Goal: Find specific page/section: Find specific page/section

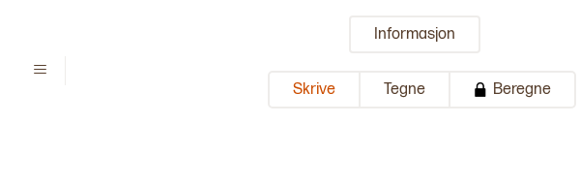
type input "**********"
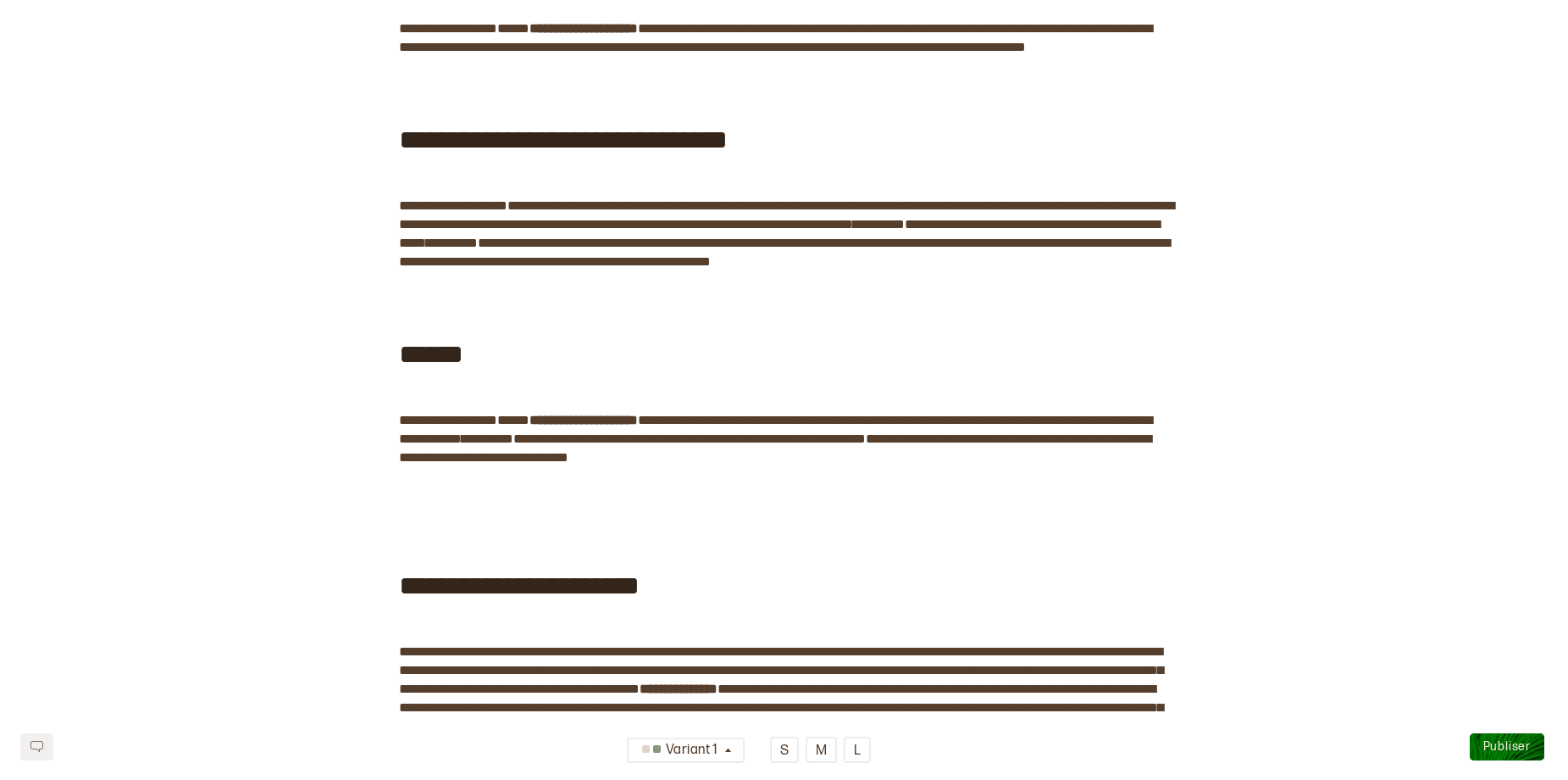
scroll to position [85, 0]
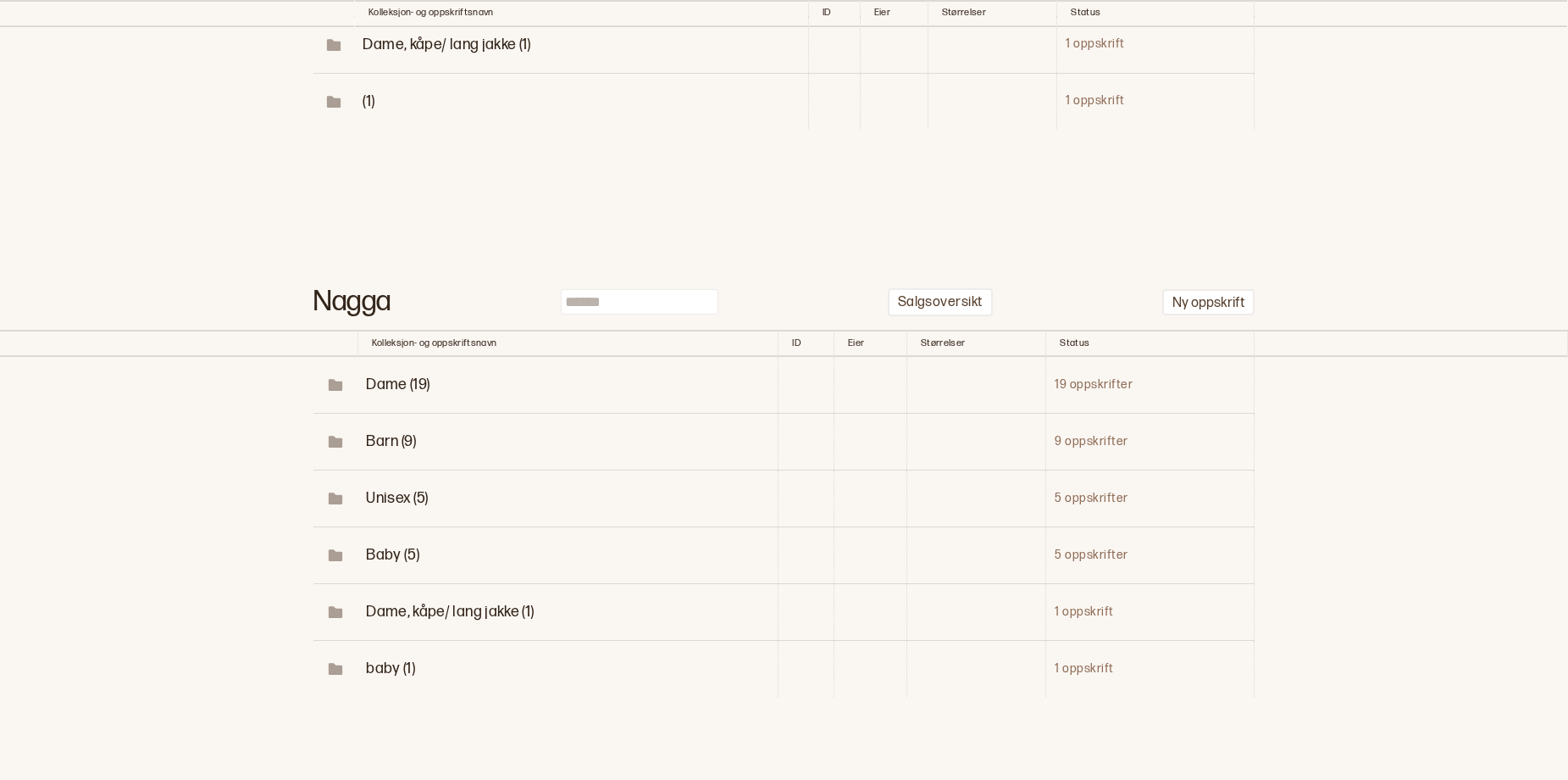
scroll to position [593, 0]
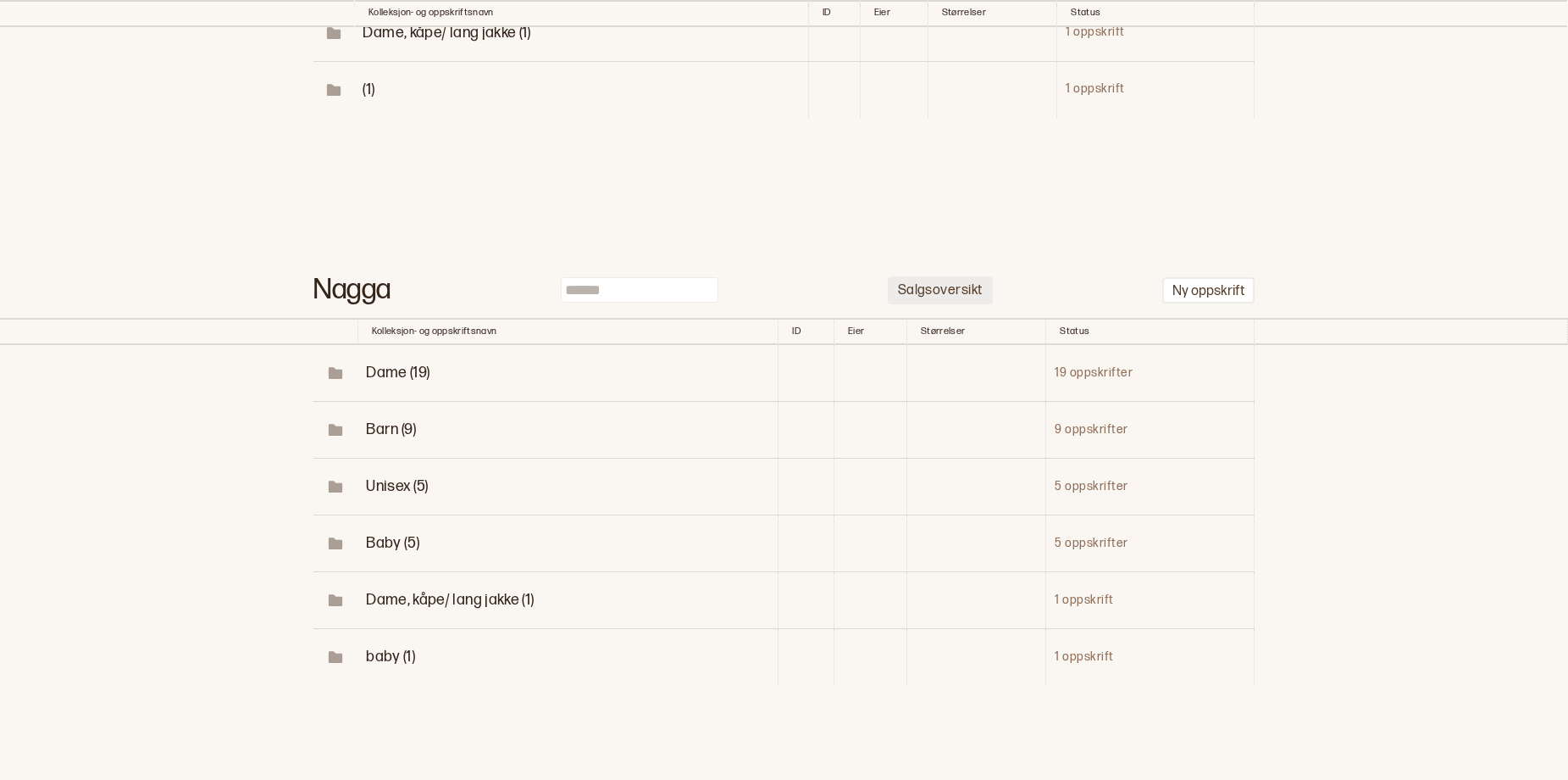
click at [930, 300] on p "Salgsoversikt" at bounding box center [940, 291] width 85 height 18
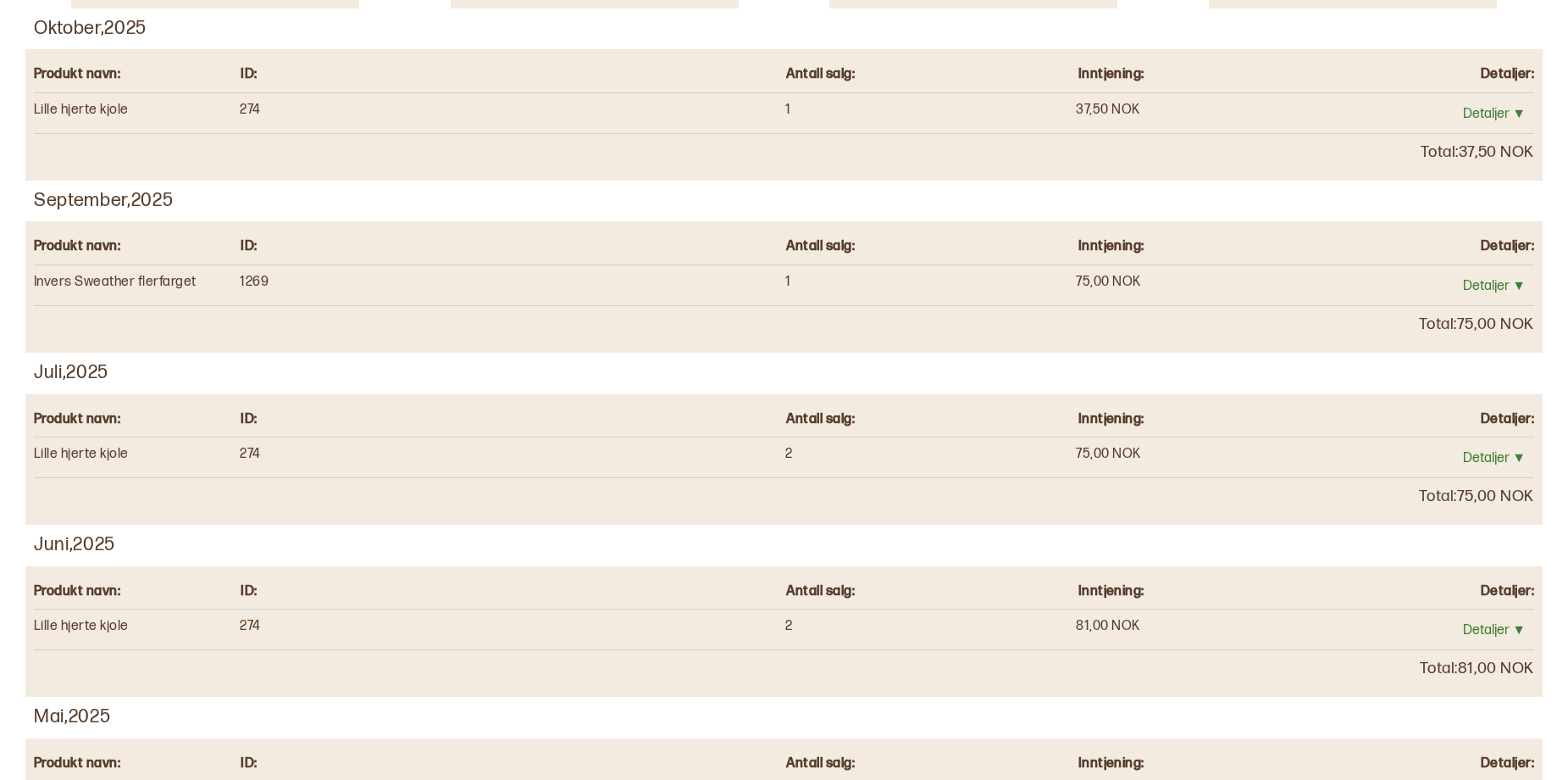
scroll to position [316, 0]
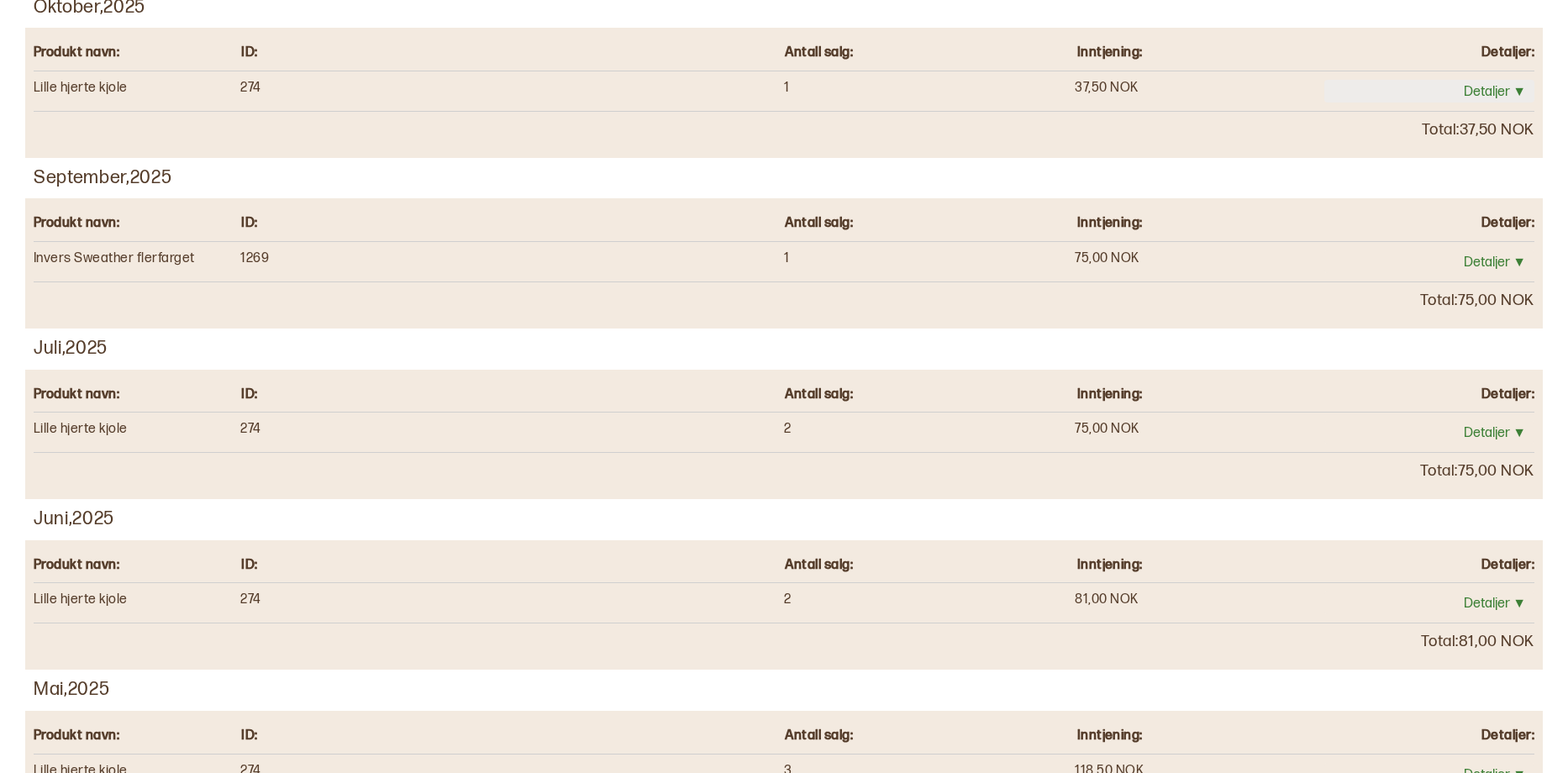
click at [1518, 103] on button "Detaljer ▼" at bounding box center [1430, 91] width 210 height 23
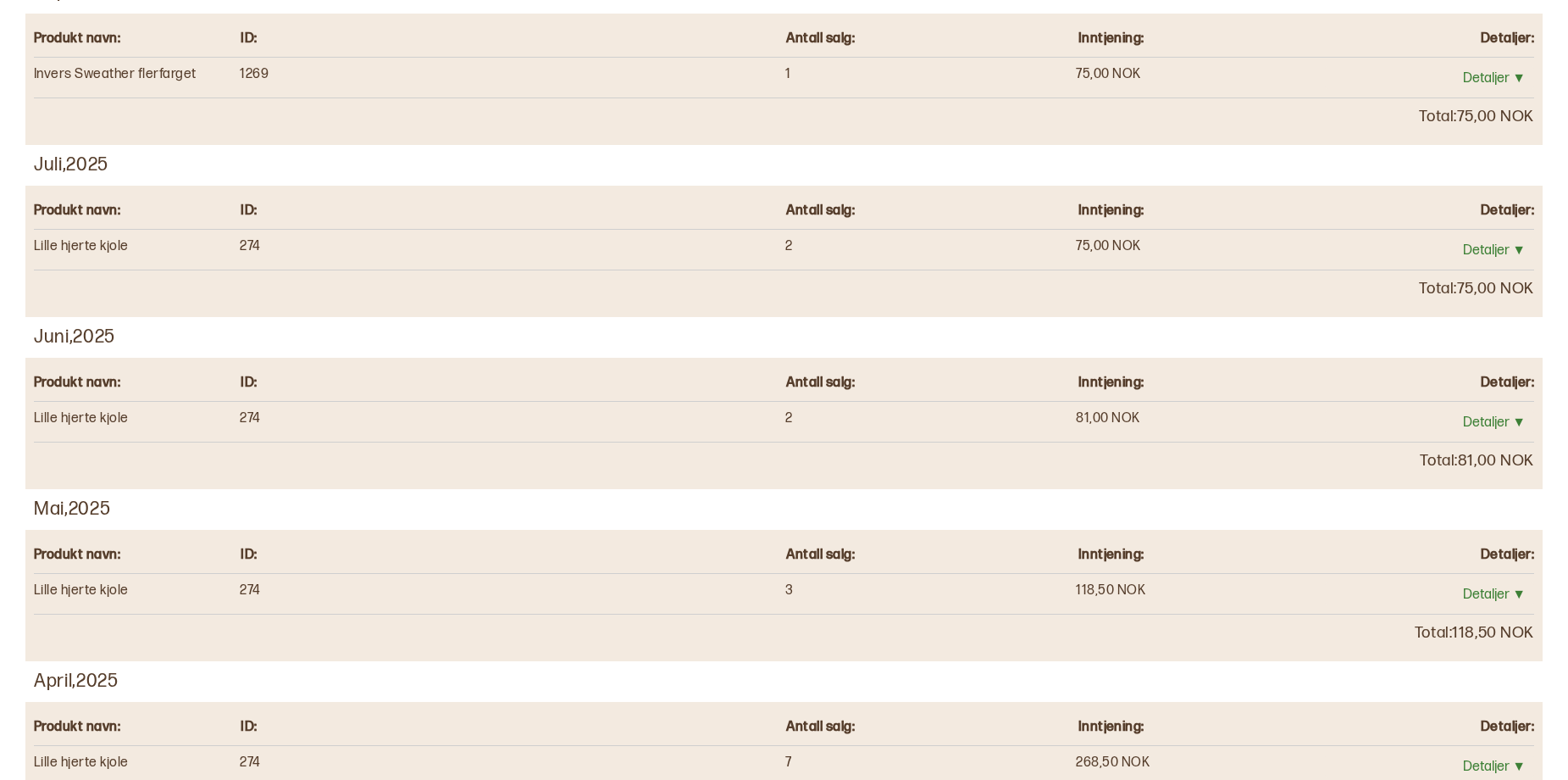
scroll to position [549, 0]
